Goal: Task Accomplishment & Management: Complete application form

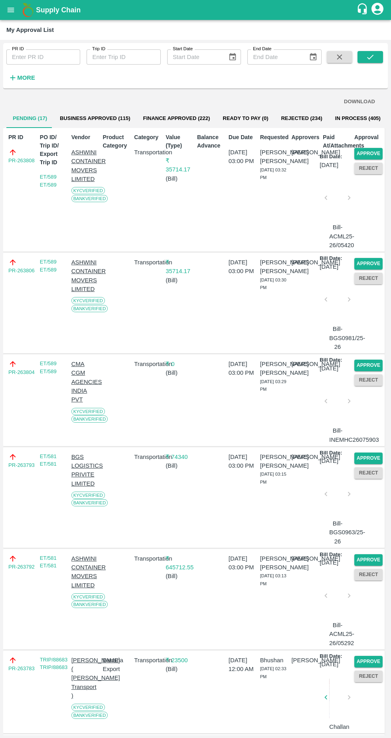
click at [372, 153] on button "Approve" at bounding box center [368, 154] width 28 height 12
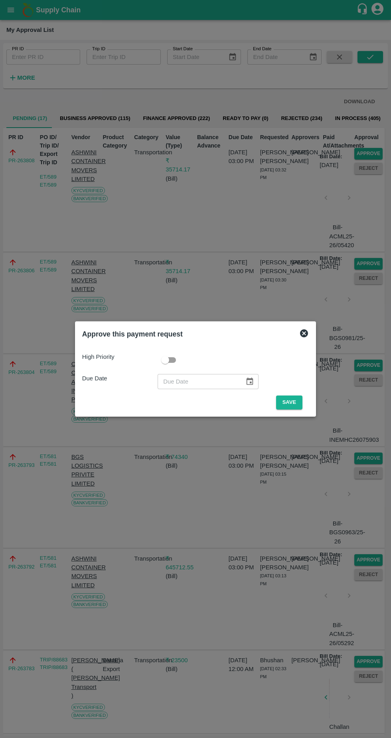
click at [291, 403] on button "Save" at bounding box center [289, 402] width 26 height 14
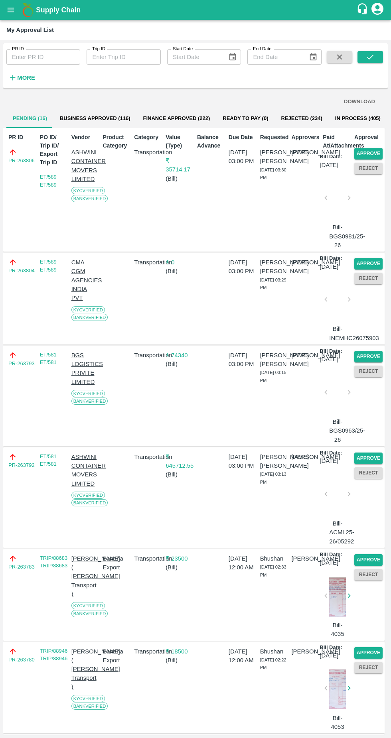
click at [362, 151] on button "Approve" at bounding box center [368, 154] width 28 height 12
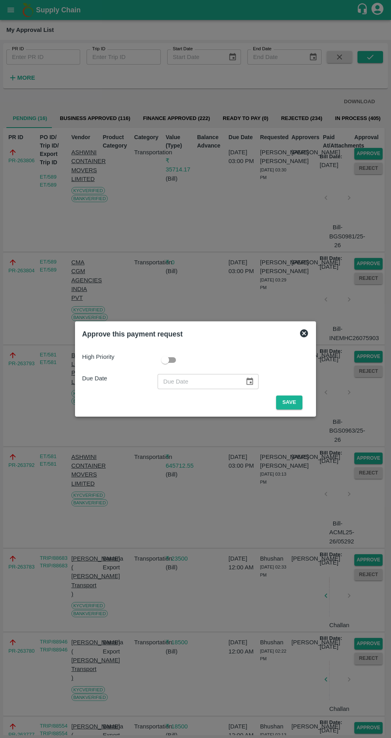
click at [291, 401] on button "Save" at bounding box center [289, 402] width 26 height 14
click at [291, 402] on button "Save" at bounding box center [289, 402] width 26 height 14
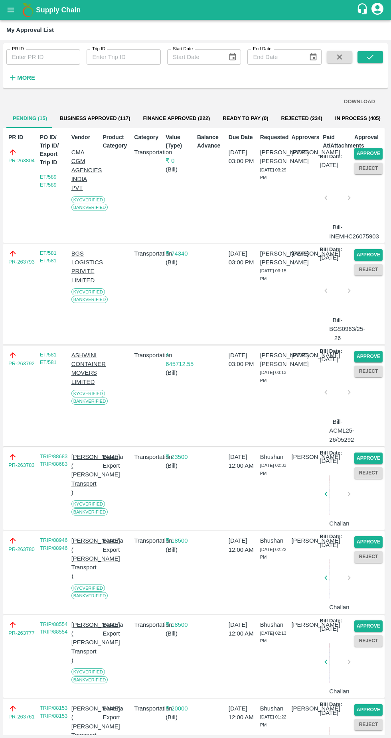
click at [368, 152] on button "Approve" at bounding box center [368, 154] width 28 height 12
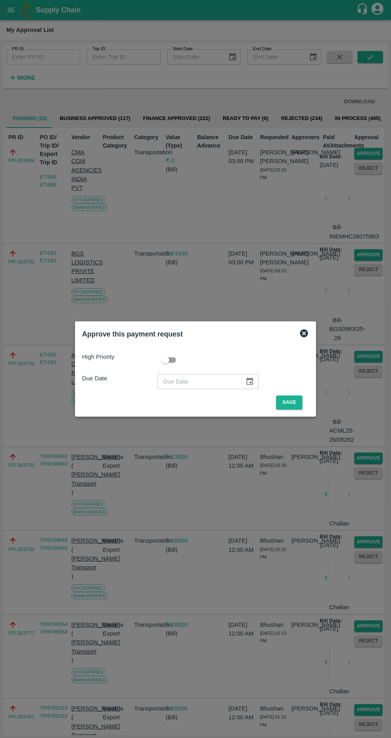
click at [290, 400] on button "Save" at bounding box center [289, 402] width 26 height 14
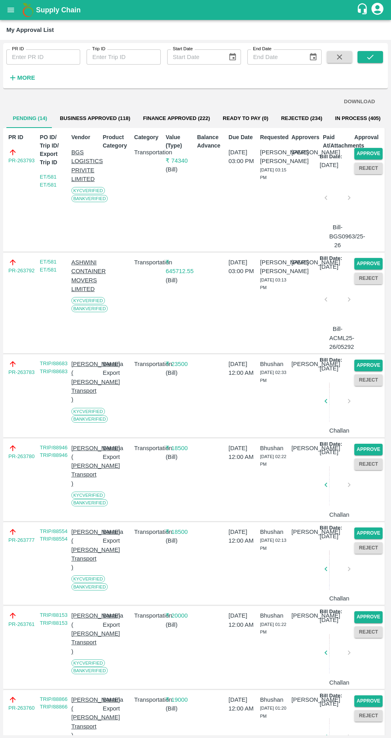
click at [370, 151] on button "Approve" at bounding box center [368, 154] width 28 height 12
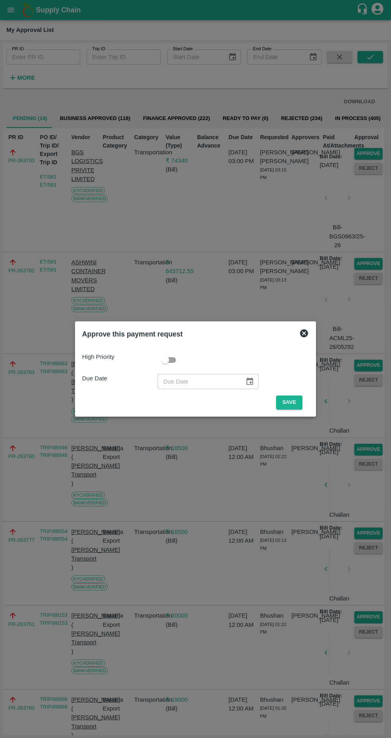
click at [291, 402] on button "Save" at bounding box center [289, 402] width 26 height 14
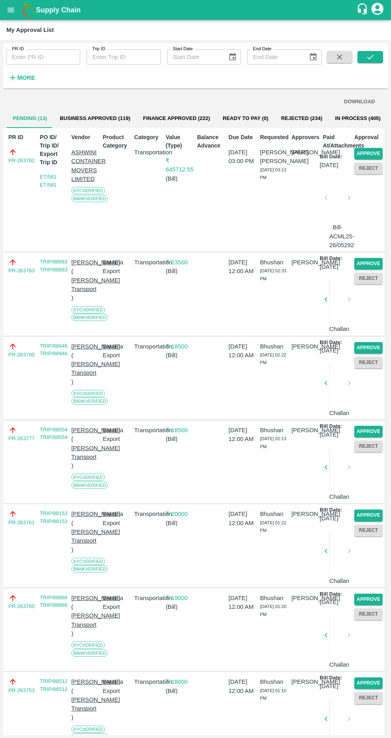
click at [372, 150] on button "Approve" at bounding box center [368, 154] width 28 height 12
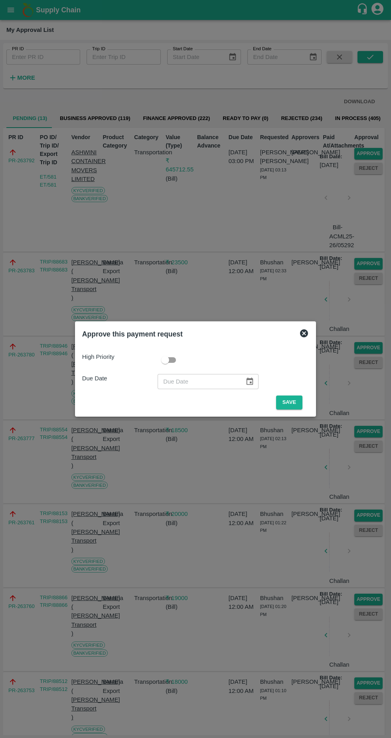
click at [291, 402] on button "Save" at bounding box center [289, 402] width 26 height 14
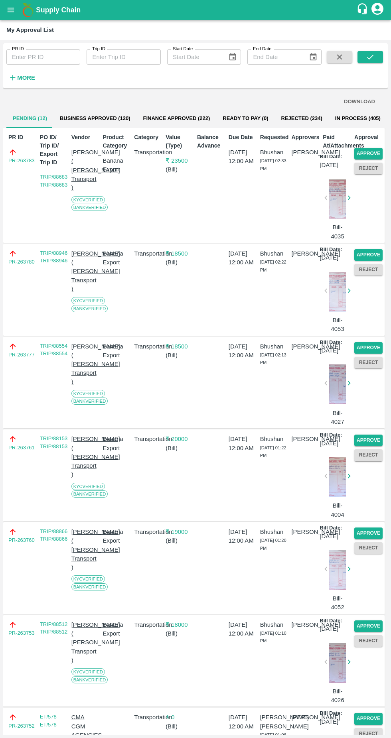
click at [368, 152] on button "Approve" at bounding box center [368, 154] width 28 height 12
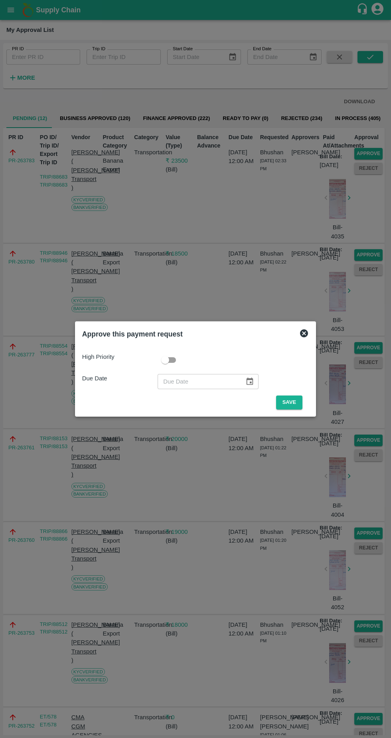
click at [295, 405] on button "Save" at bounding box center [289, 402] width 26 height 14
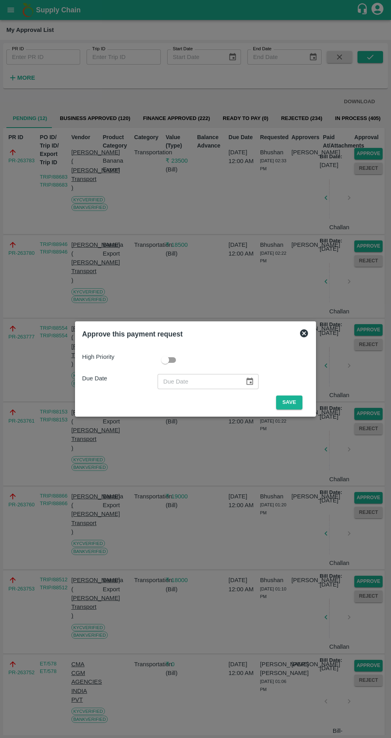
click at [291, 402] on button "Save" at bounding box center [289, 402] width 26 height 14
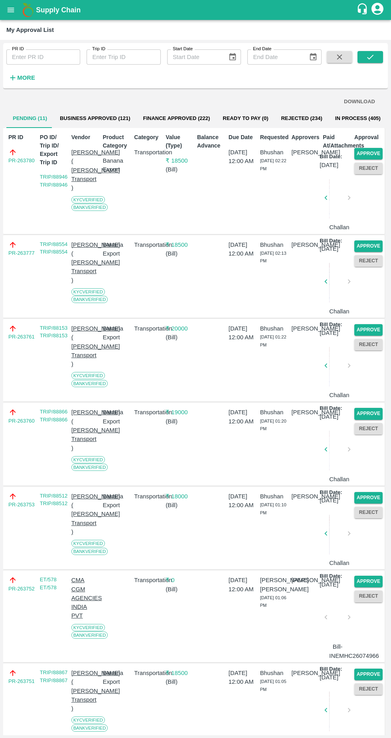
click at [366, 148] on button "Approve" at bounding box center [368, 154] width 28 height 12
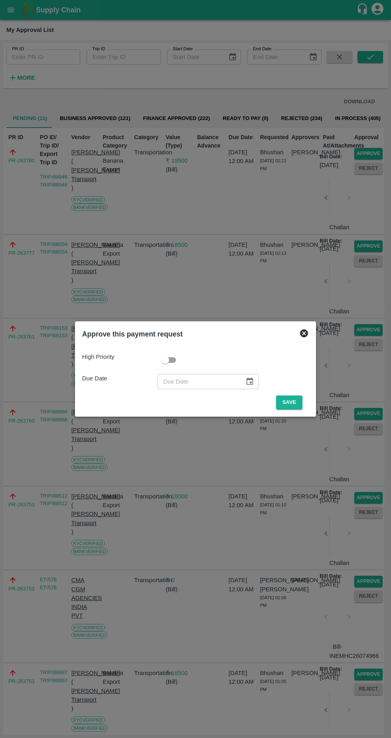
click at [291, 403] on button "Save" at bounding box center [289, 402] width 26 height 14
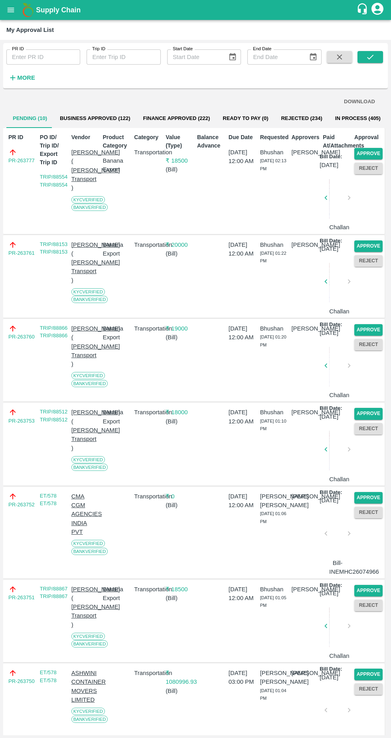
click at [370, 153] on button "Approve" at bounding box center [368, 154] width 28 height 12
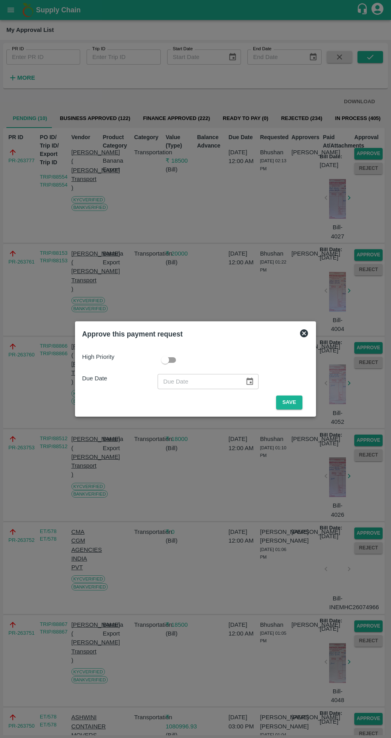
click at [294, 401] on button "Save" at bounding box center [289, 402] width 26 height 14
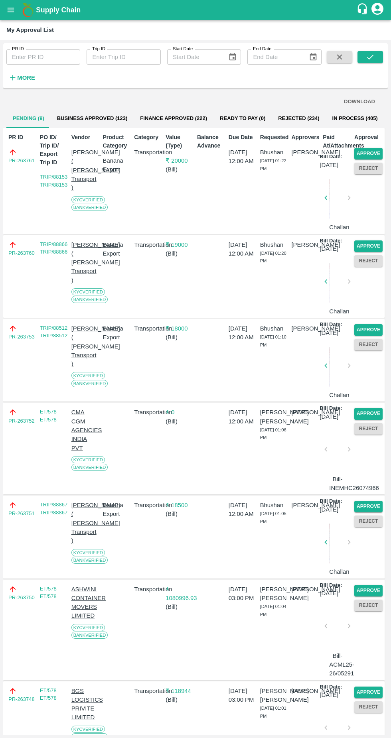
click at [364, 153] on button "Approve" at bounding box center [368, 154] width 28 height 12
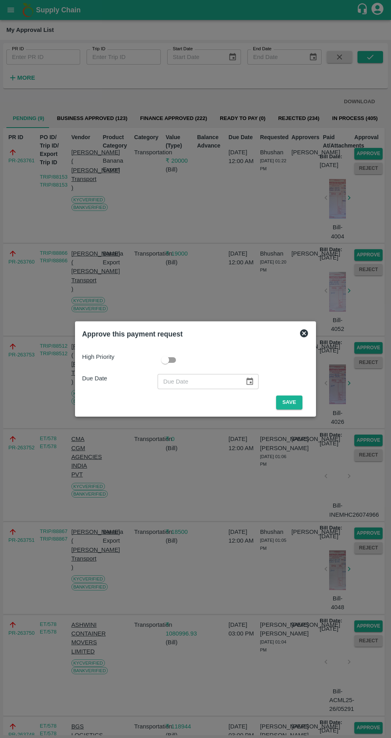
click at [286, 399] on button "Save" at bounding box center [289, 402] width 26 height 14
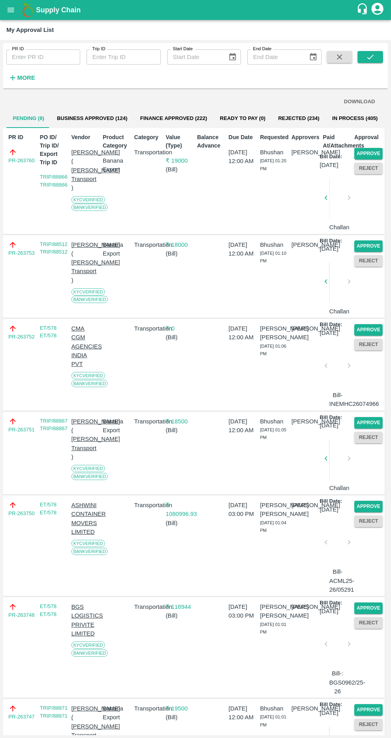
click at [372, 159] on button "Approve" at bounding box center [368, 154] width 28 height 12
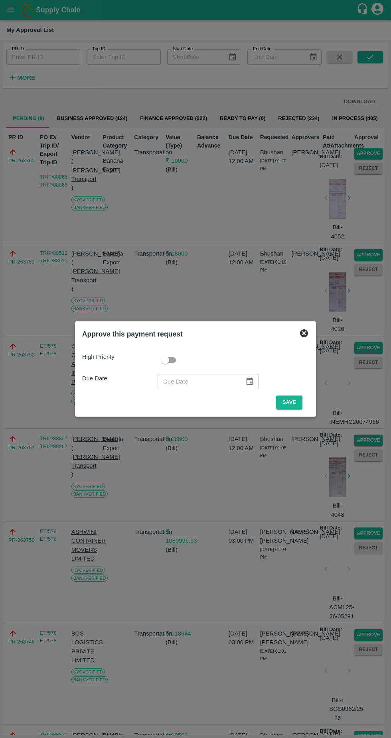
click at [290, 408] on button "Save" at bounding box center [289, 402] width 26 height 14
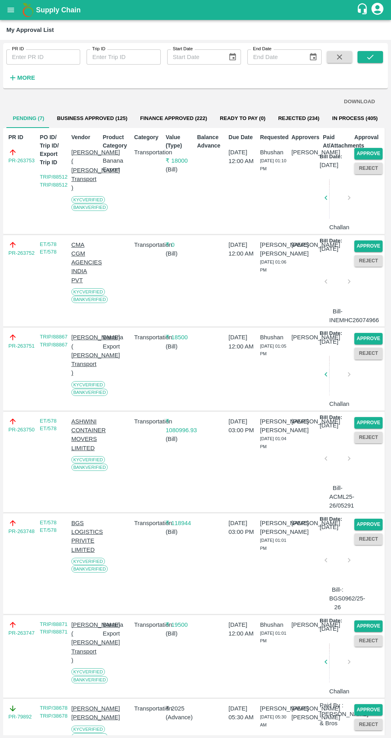
click at [368, 151] on button "Approve" at bounding box center [368, 154] width 28 height 12
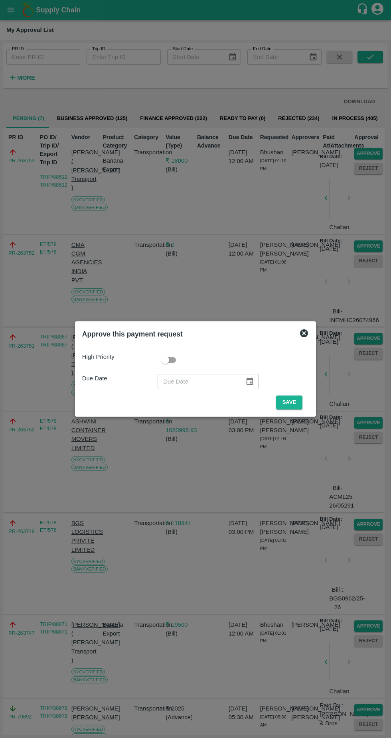
click at [291, 402] on button "Save" at bounding box center [289, 402] width 26 height 14
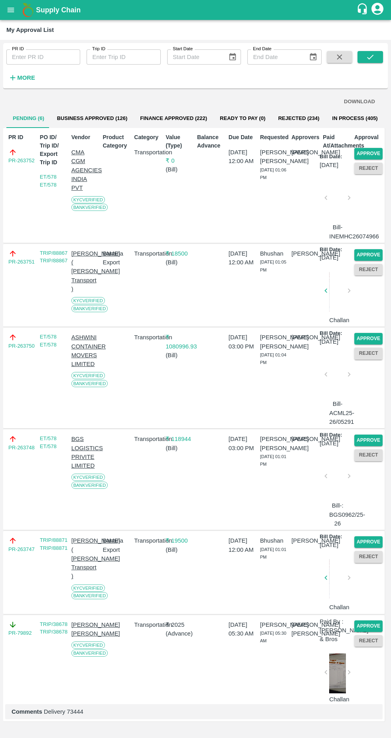
click at [361, 153] on button "Approve" at bounding box center [368, 154] width 28 height 12
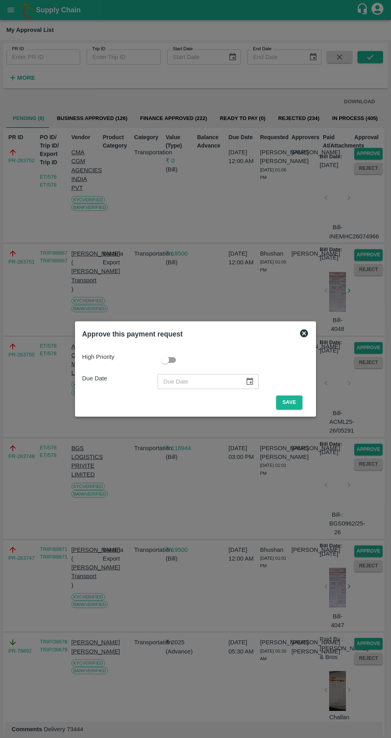
click at [286, 399] on button "Save" at bounding box center [289, 402] width 26 height 14
click at [289, 400] on button "Save" at bounding box center [289, 402] width 26 height 14
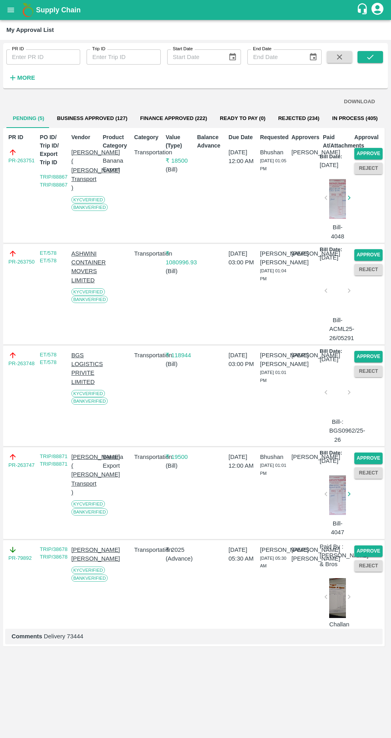
click at [368, 153] on button "Approve" at bounding box center [368, 154] width 28 height 12
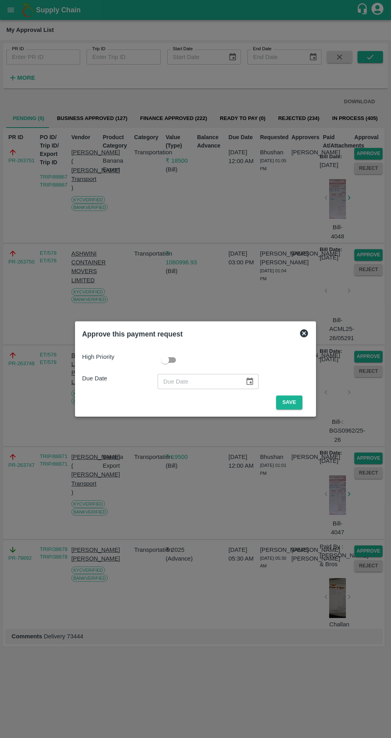
click at [291, 401] on button "Save" at bounding box center [289, 402] width 26 height 14
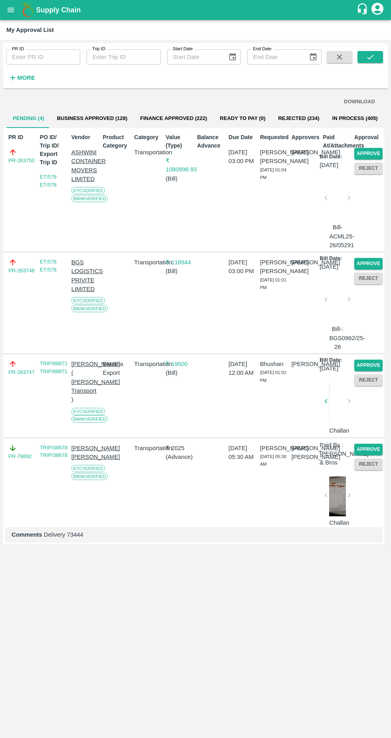
click at [369, 149] on button "Approve" at bounding box center [368, 154] width 28 height 12
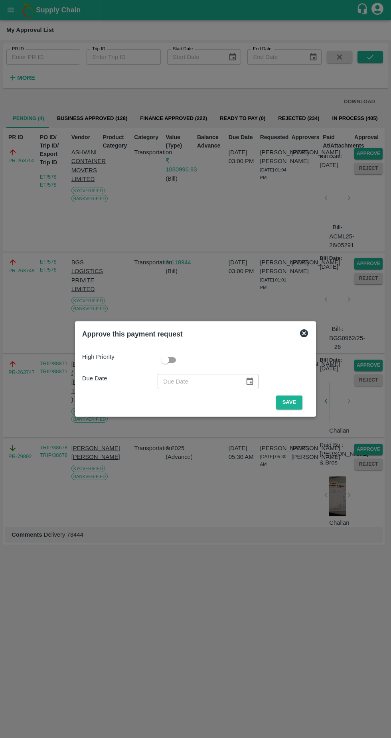
click at [283, 402] on button "Save" at bounding box center [289, 402] width 26 height 14
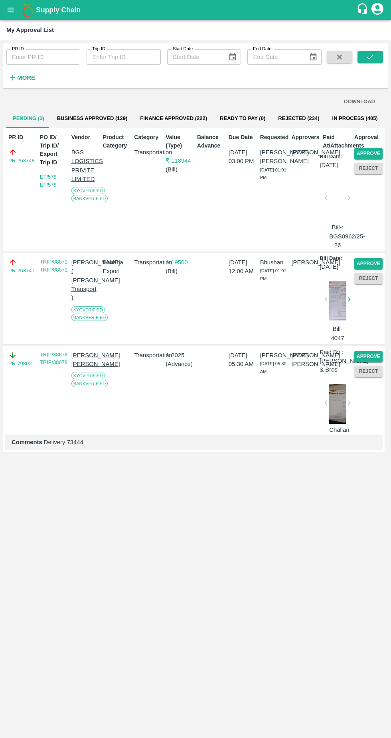
click at [370, 151] on button "Approve" at bounding box center [368, 154] width 28 height 12
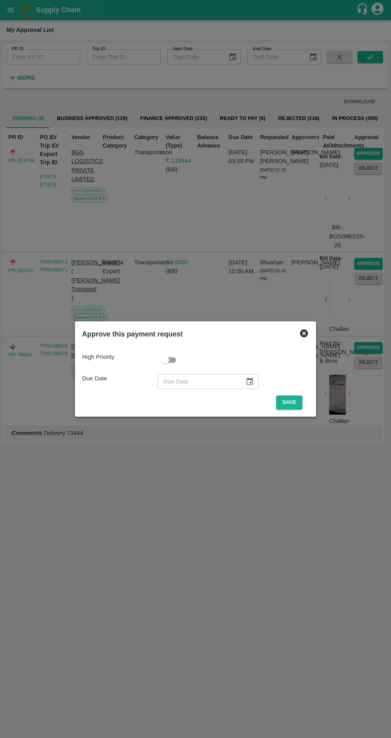
click at [288, 399] on button "Save" at bounding box center [289, 402] width 26 height 14
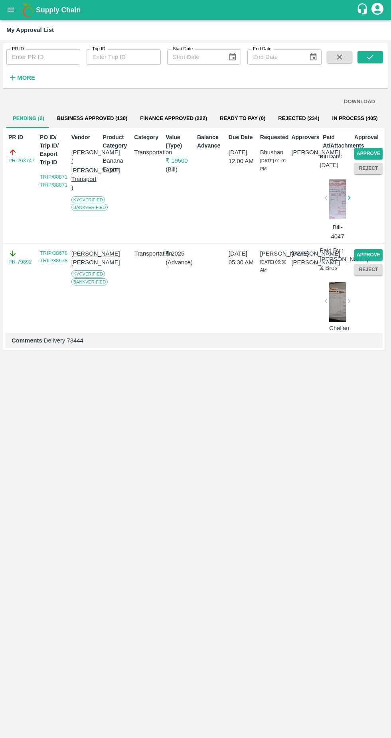
click at [362, 155] on button "Approve" at bounding box center [368, 154] width 28 height 12
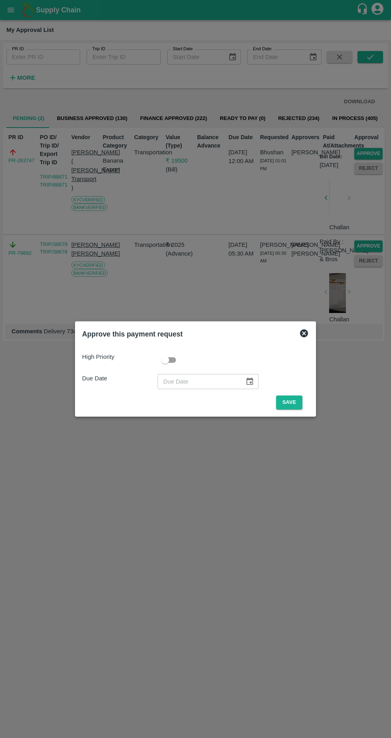
click at [291, 402] on button "Save" at bounding box center [289, 402] width 26 height 14
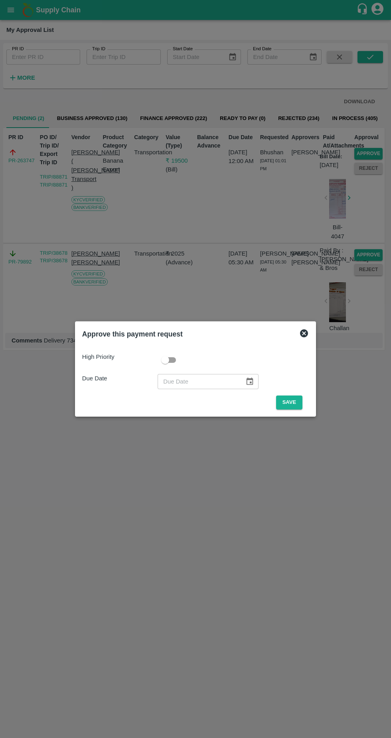
click at [288, 406] on button "Save" at bounding box center [289, 402] width 26 height 14
